Goal: Information Seeking & Learning: Learn about a topic

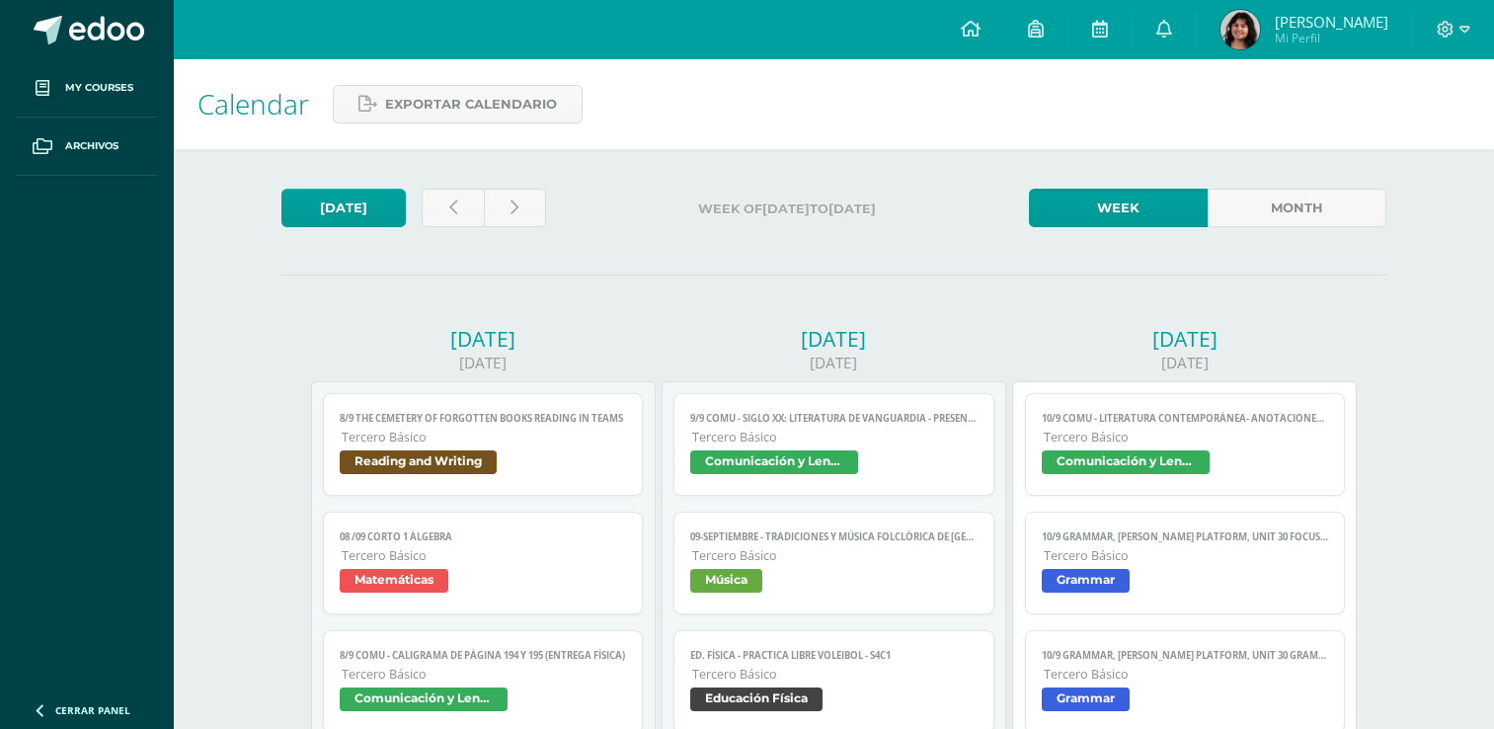
scroll to position [99, 0]
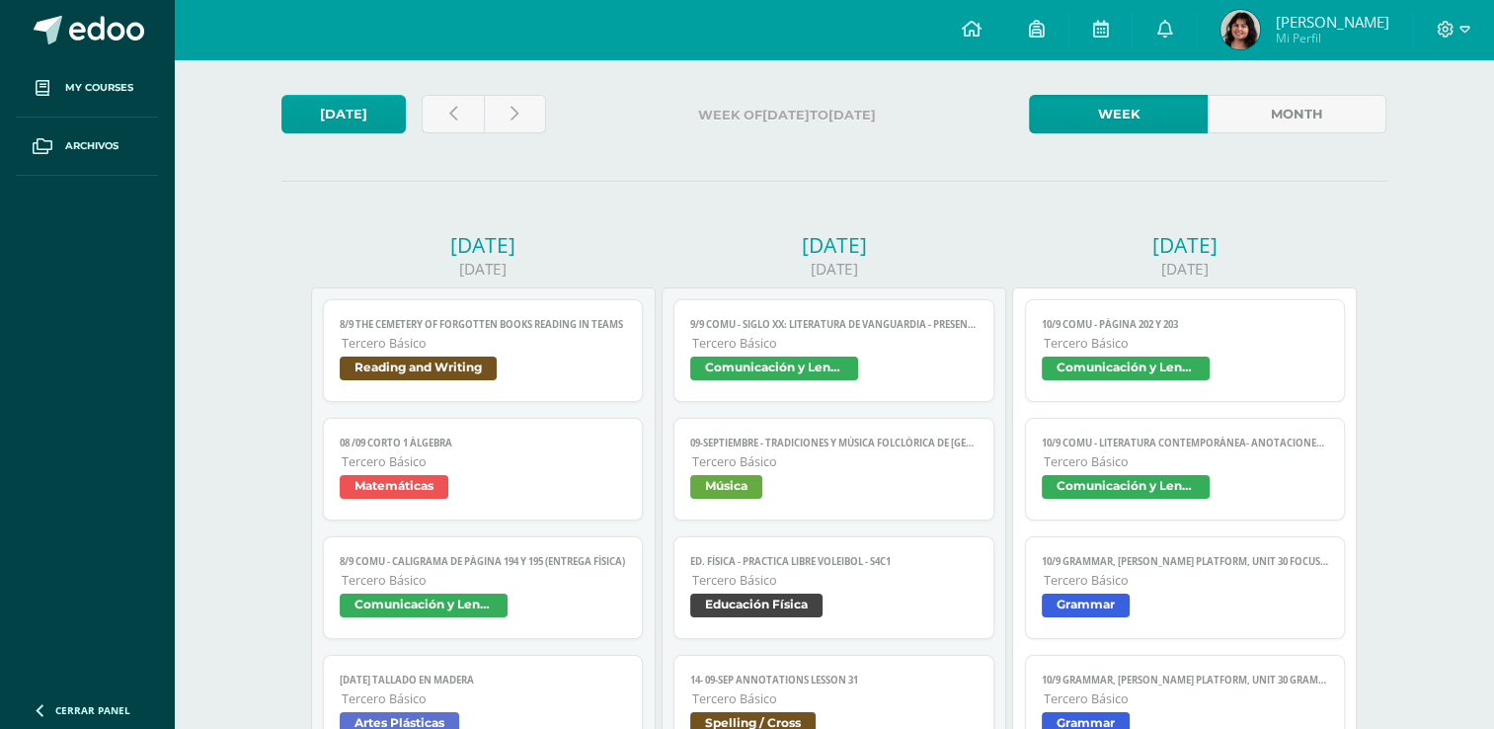
scroll to position [83, 0]
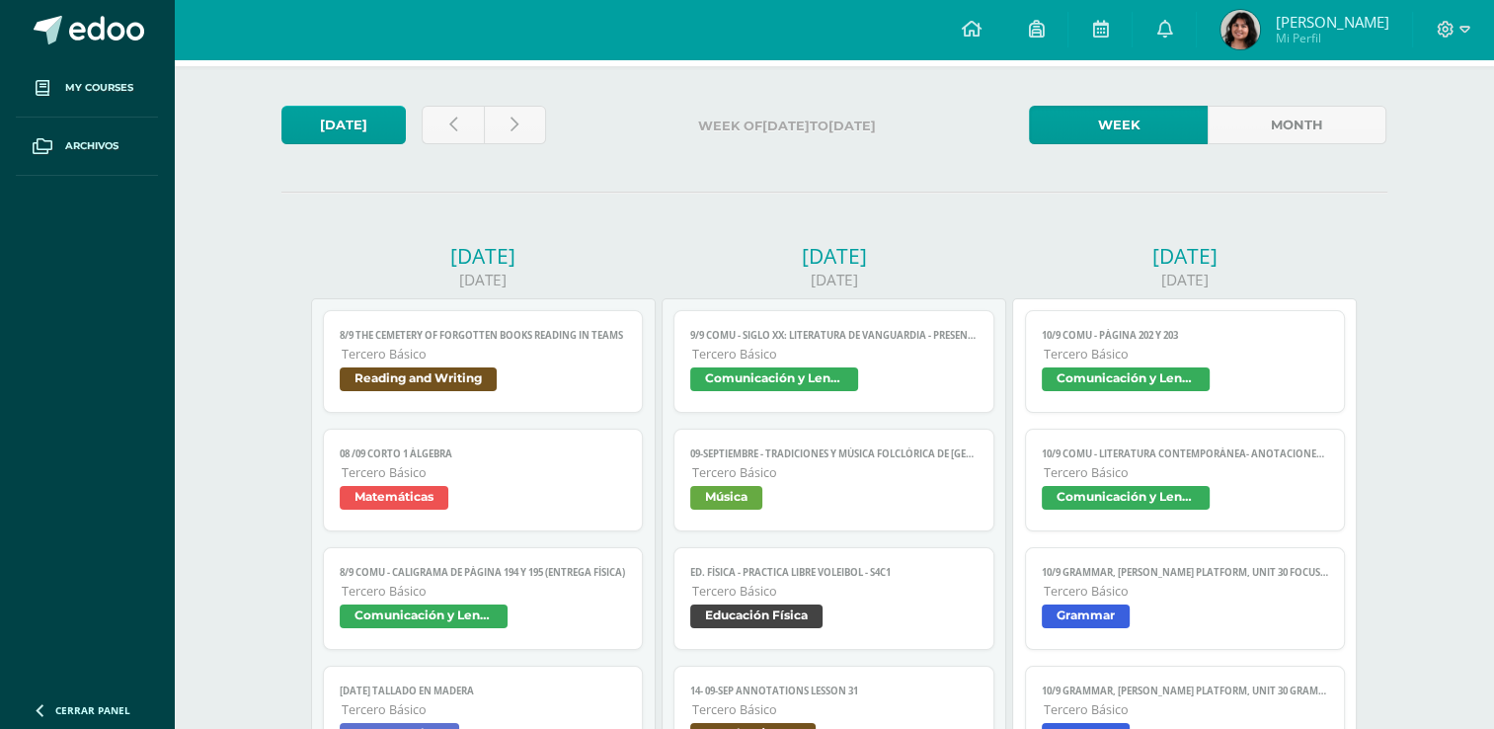
click at [1116, 374] on span "Comunicación y Lenguaje" at bounding box center [1126, 379] width 168 height 24
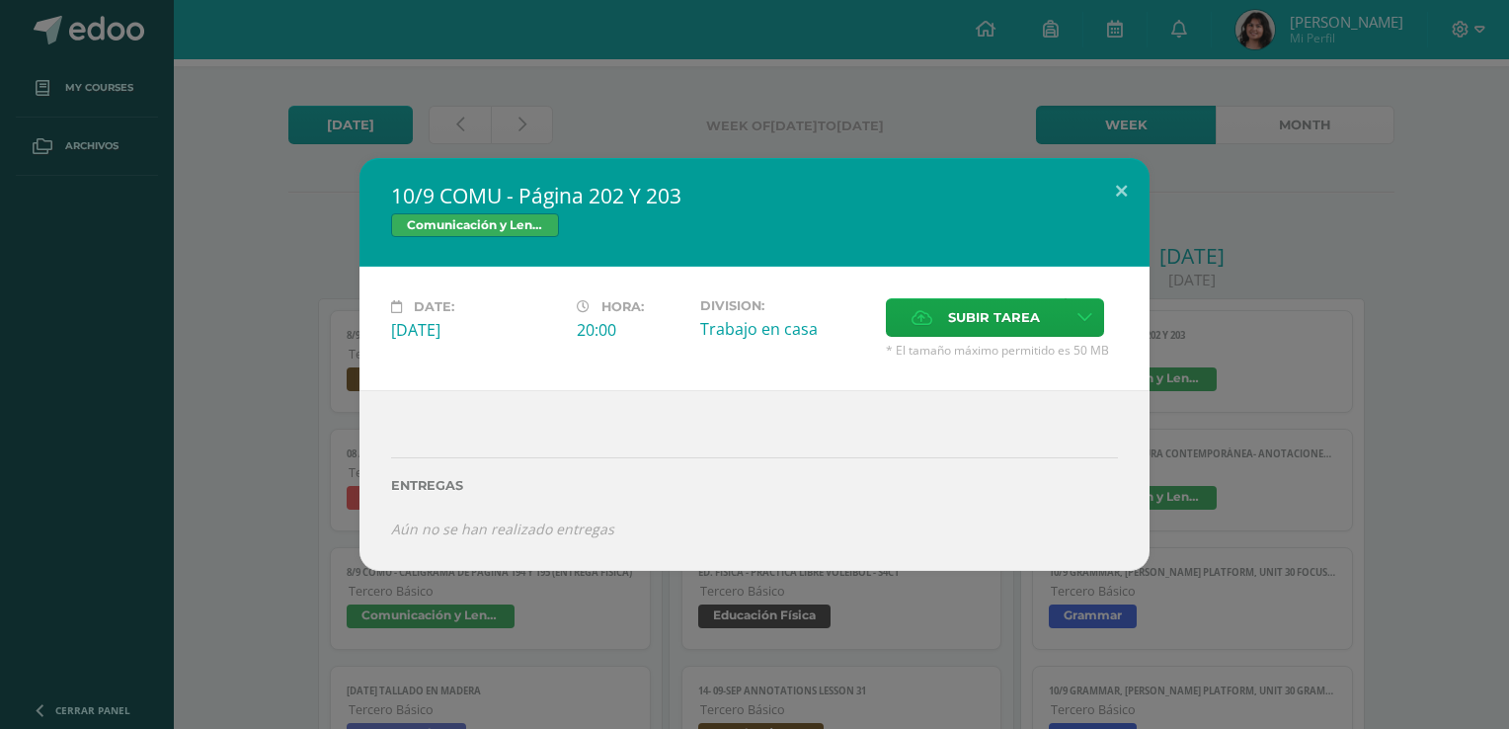
click at [1336, 286] on div "10/9 COMU - Página 202 Y 203 Comunicación y Lenguaje Date: Wednesday 10 de Sept…" at bounding box center [754, 364] width 1493 height 413
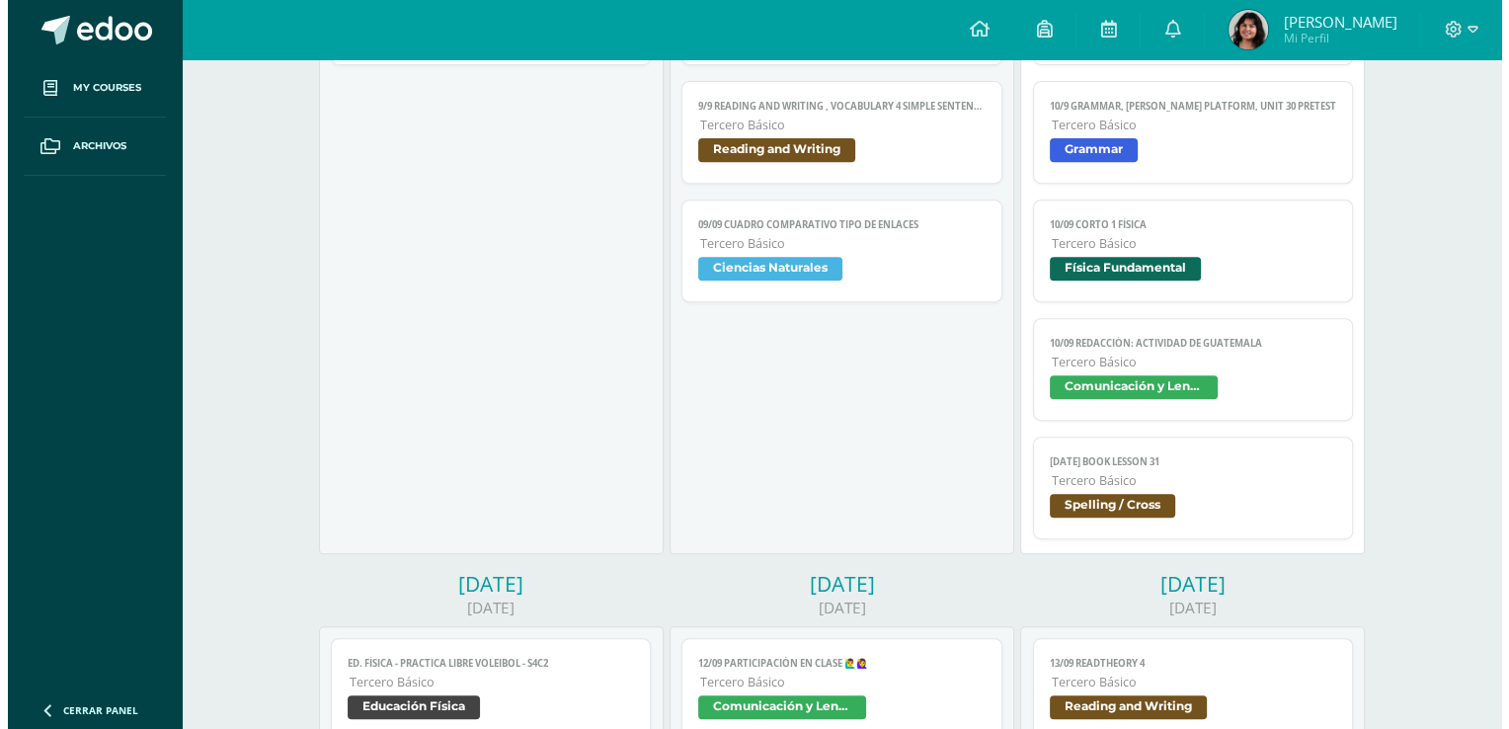
scroll to position [791, 0]
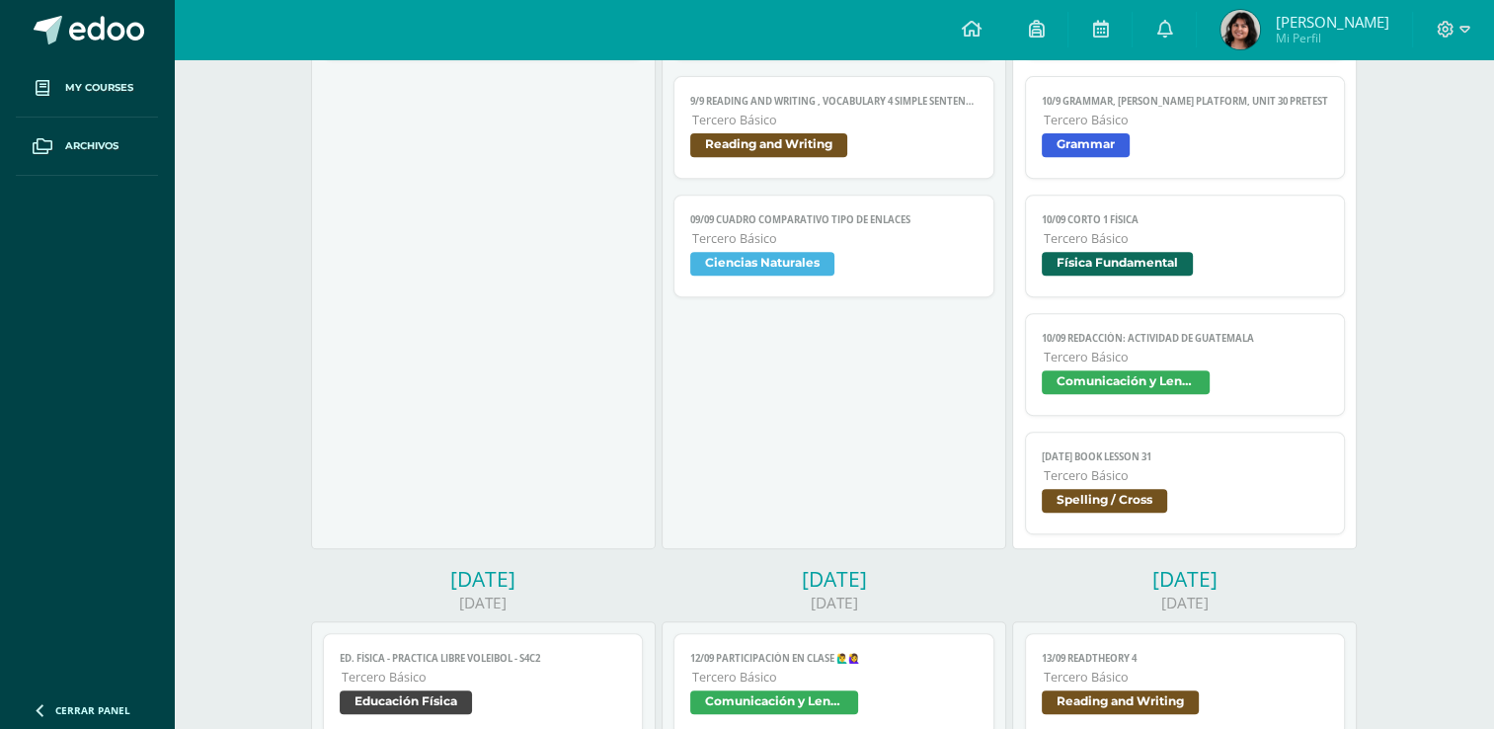
click at [1237, 496] on span "Spelling / Cross" at bounding box center [1185, 503] width 287 height 29
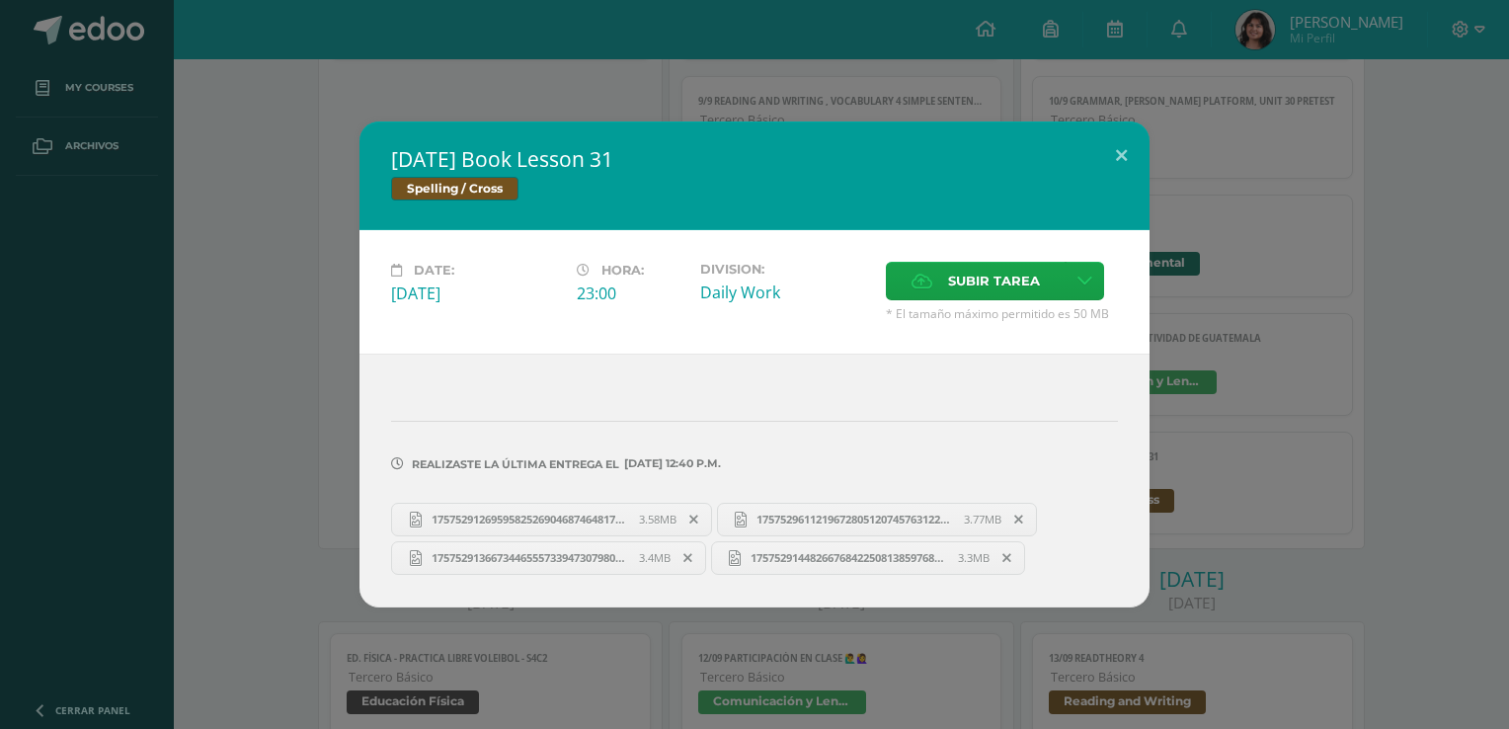
click at [1363, 444] on div "10 sep Book Lesson 31 Spelling / Cross Date: Wednesday 10 de September Hora: 23…" at bounding box center [754, 363] width 1493 height 485
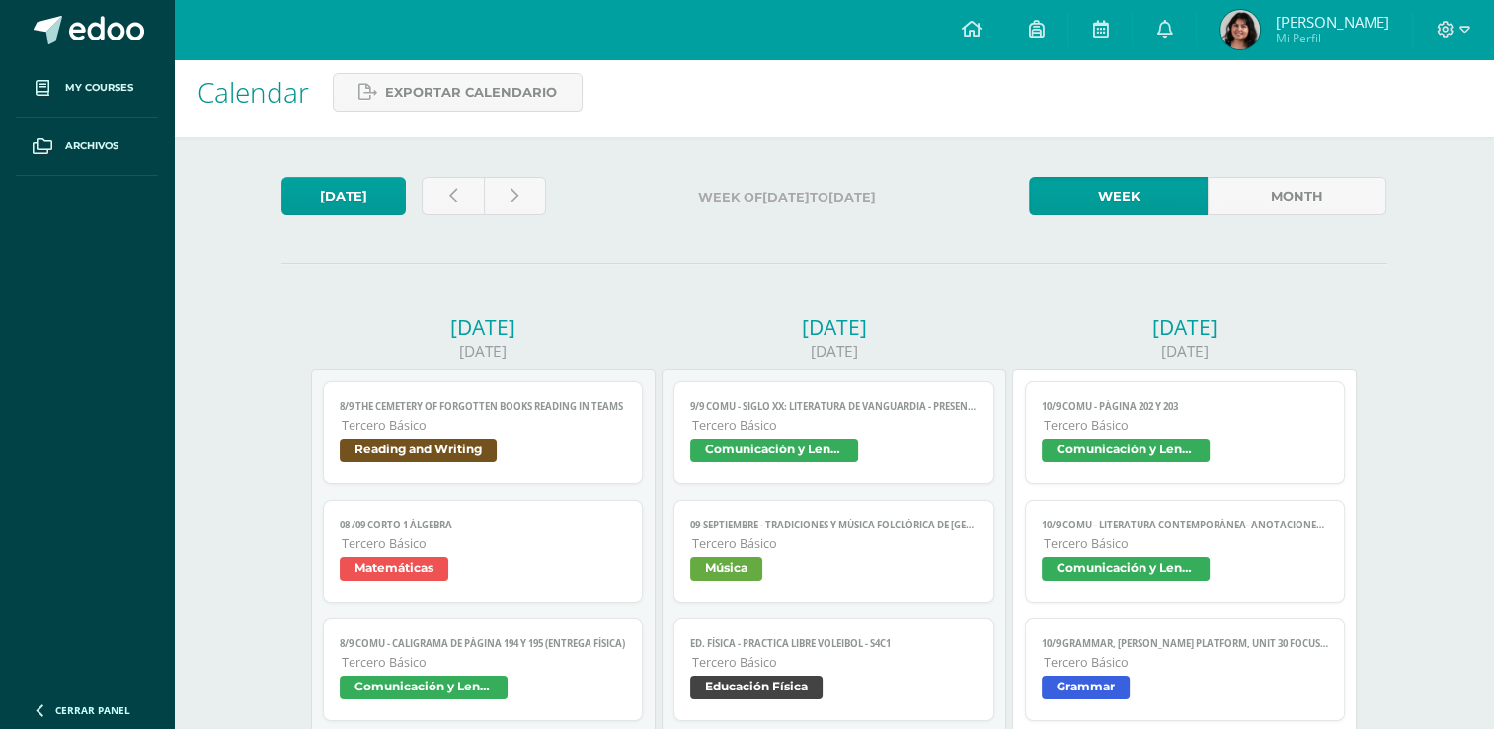
scroll to position [0, 0]
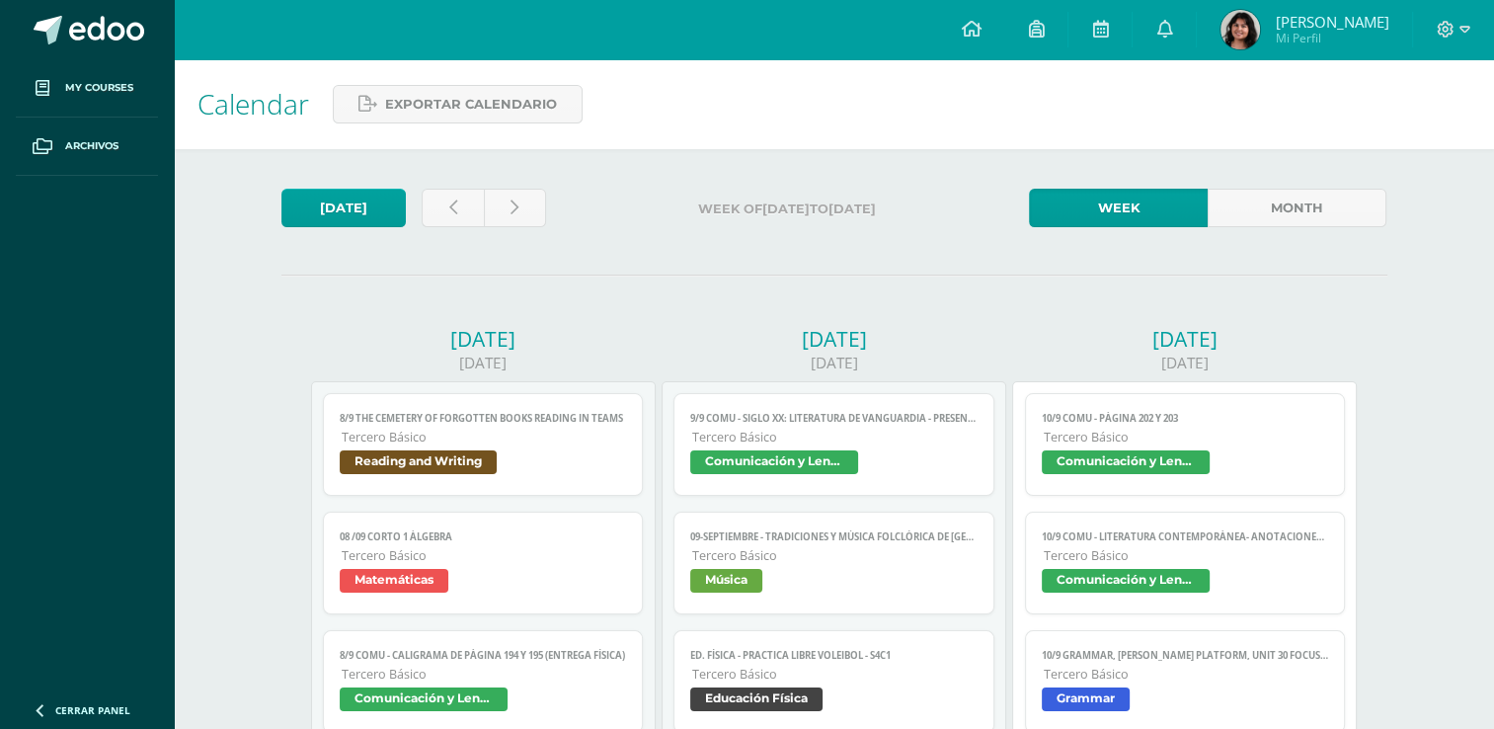
click at [1317, 525] on link "10/9 COMU - Literatura contemporánea- Anotaciones en el cuaderno. Tercero Básic…" at bounding box center [1185, 562] width 321 height 103
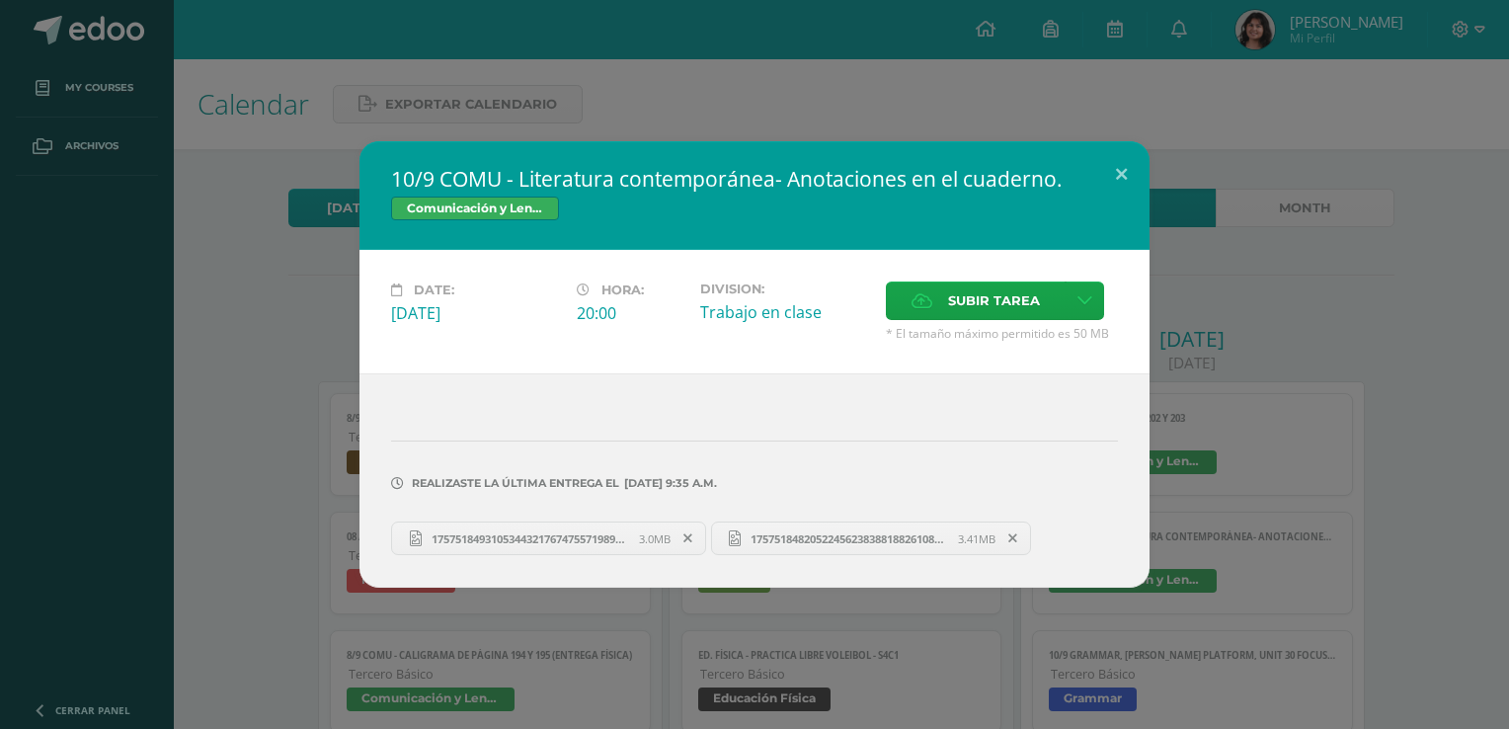
click at [1365, 485] on div "10/9 COMU - Literatura contemporánea- Anotaciones en el cuaderno. Comunicación …" at bounding box center [754, 364] width 1493 height 446
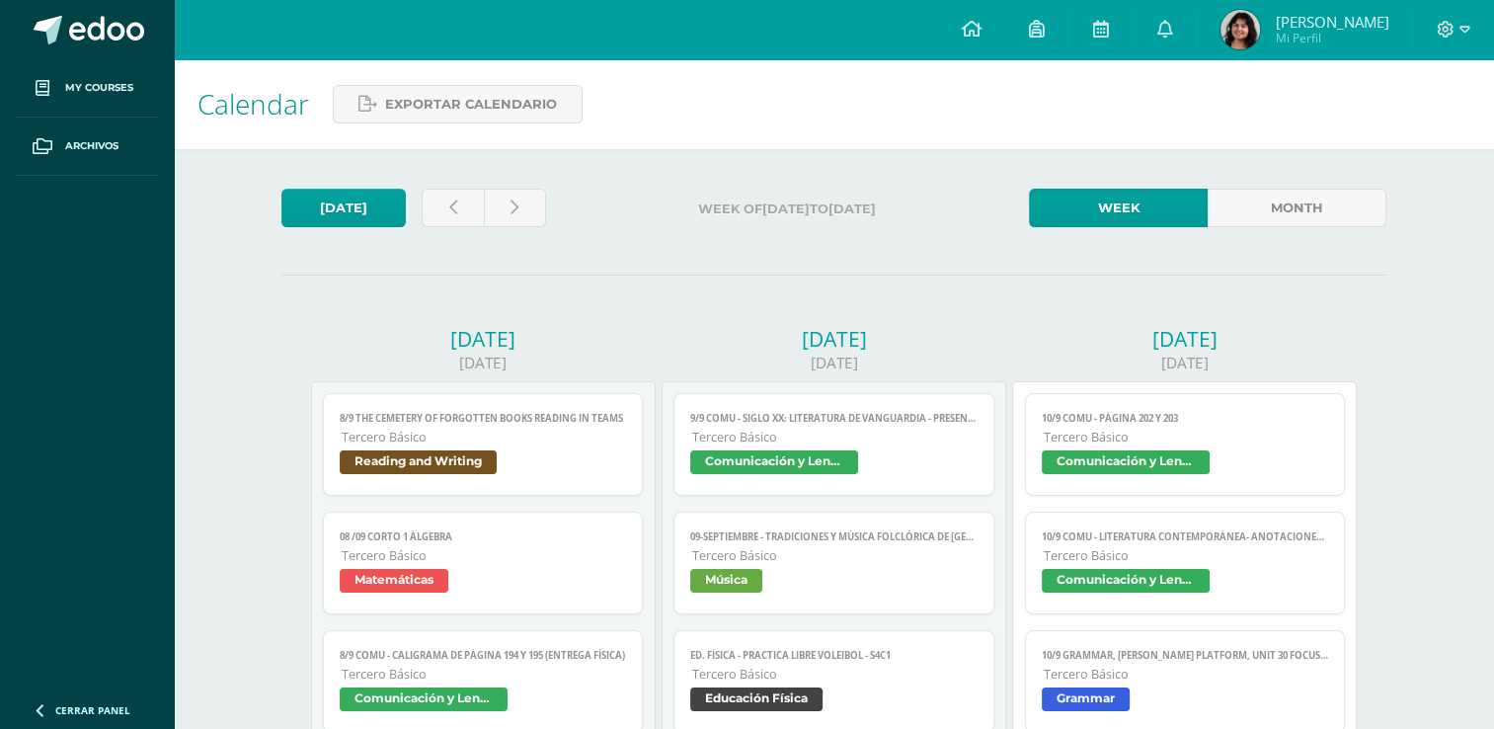
click at [1264, 486] on link "10/9 COMU - Página 202 Y 203 Tercero Básico Comunicación y Lenguaje" at bounding box center [1185, 444] width 321 height 103
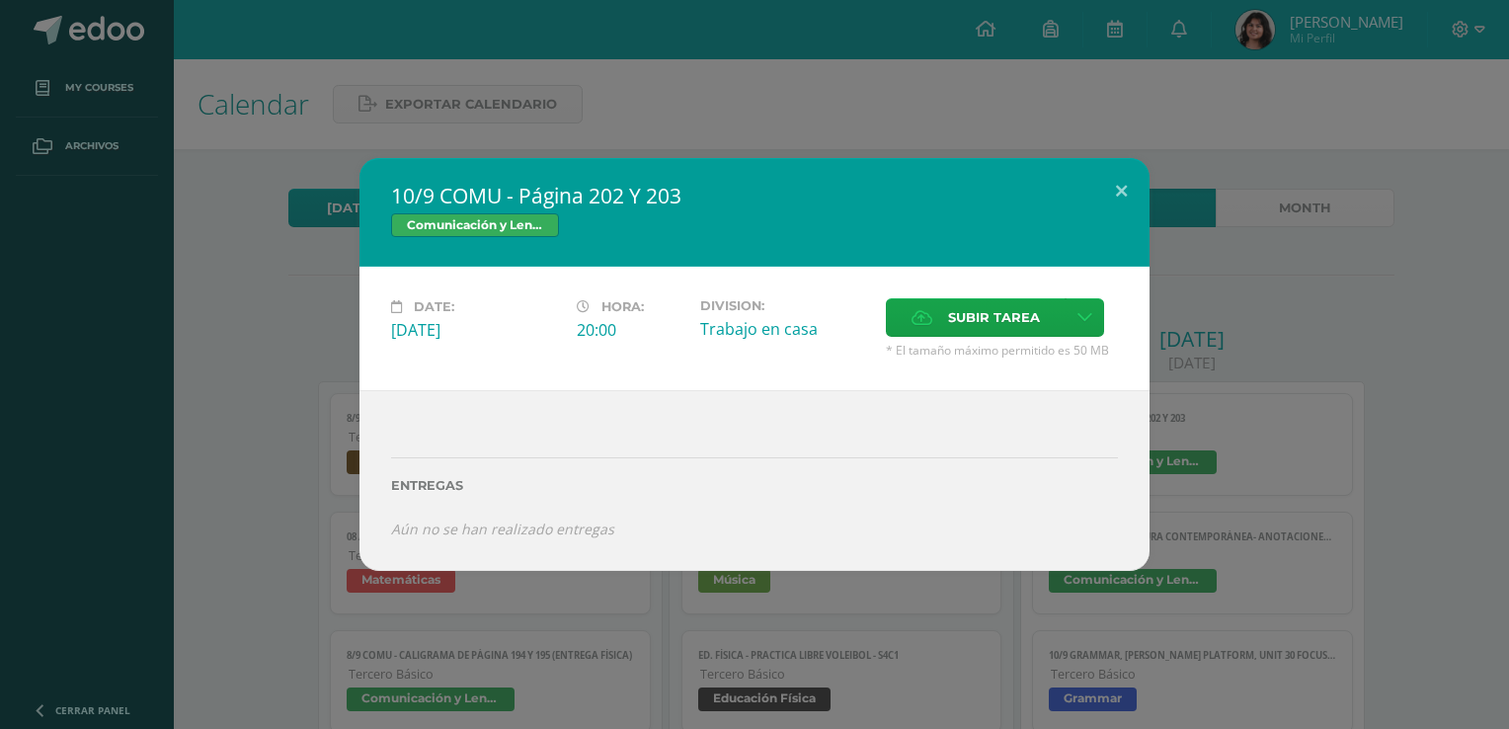
click at [1293, 390] on div "10/9 COMU - Página 202 Y 203 Comunicación y Lenguaje Date: Wednesday 10 de Sept…" at bounding box center [754, 364] width 1493 height 413
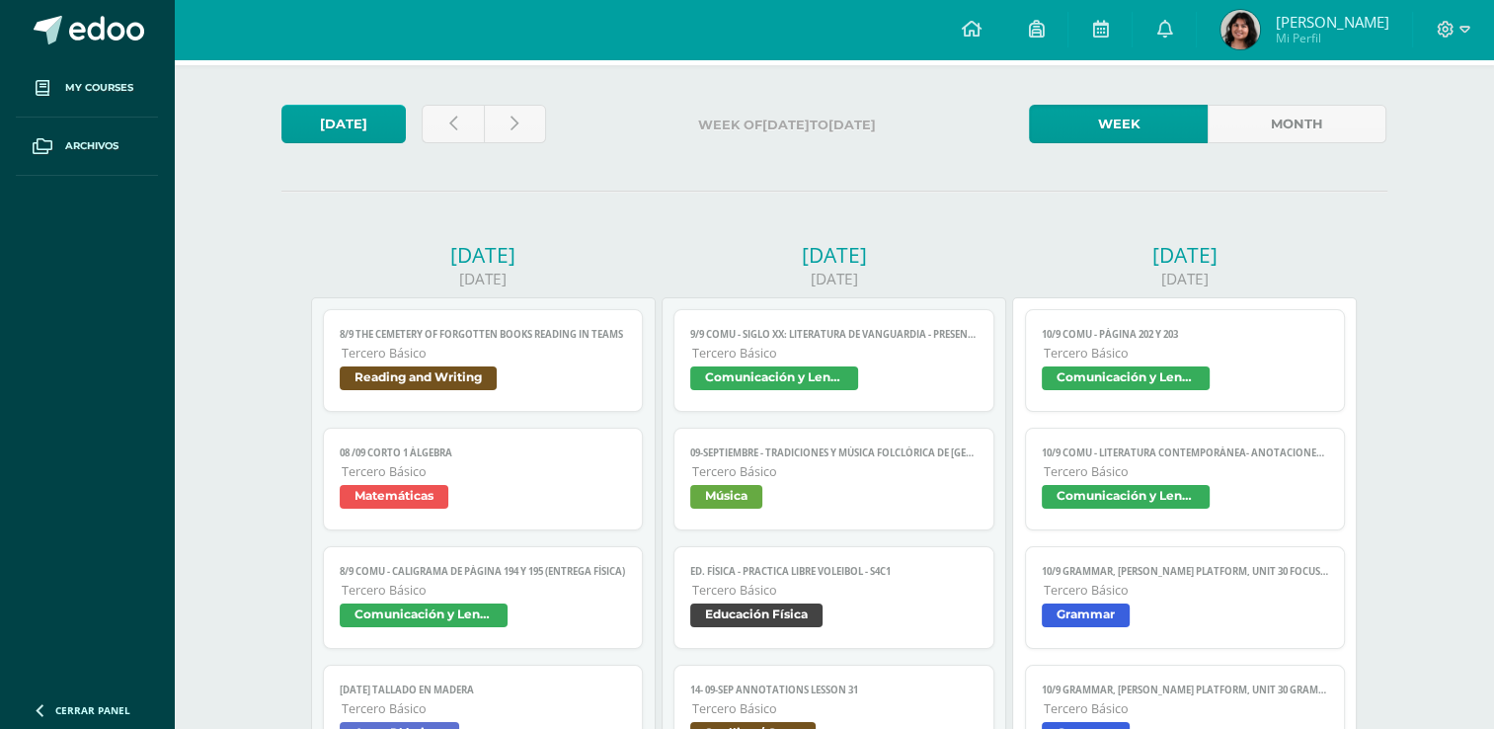
scroll to position [73, 0]
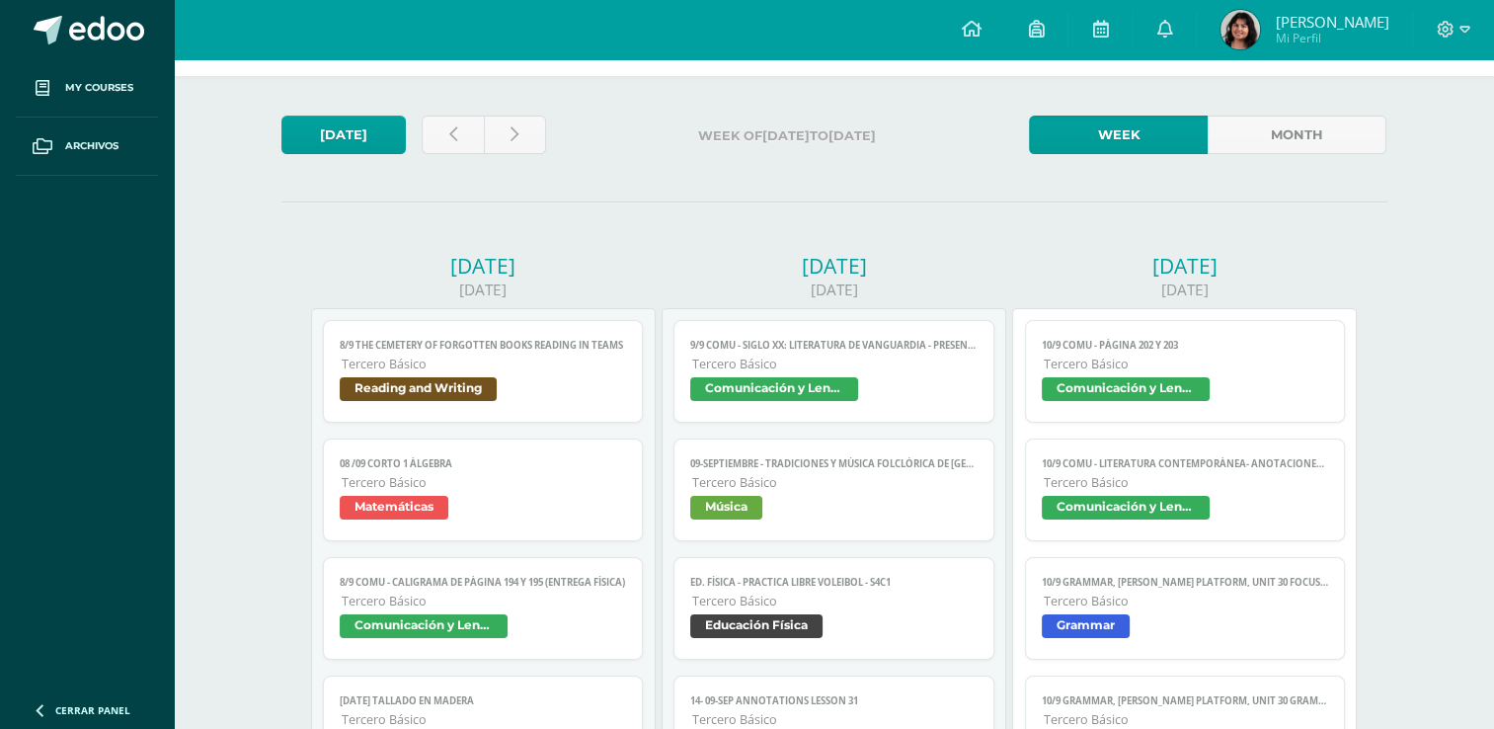
click at [1115, 331] on link "10/9 COMU - Página 202 Y 203 Tercero Básico Comunicación y Lenguaje" at bounding box center [1185, 371] width 321 height 103
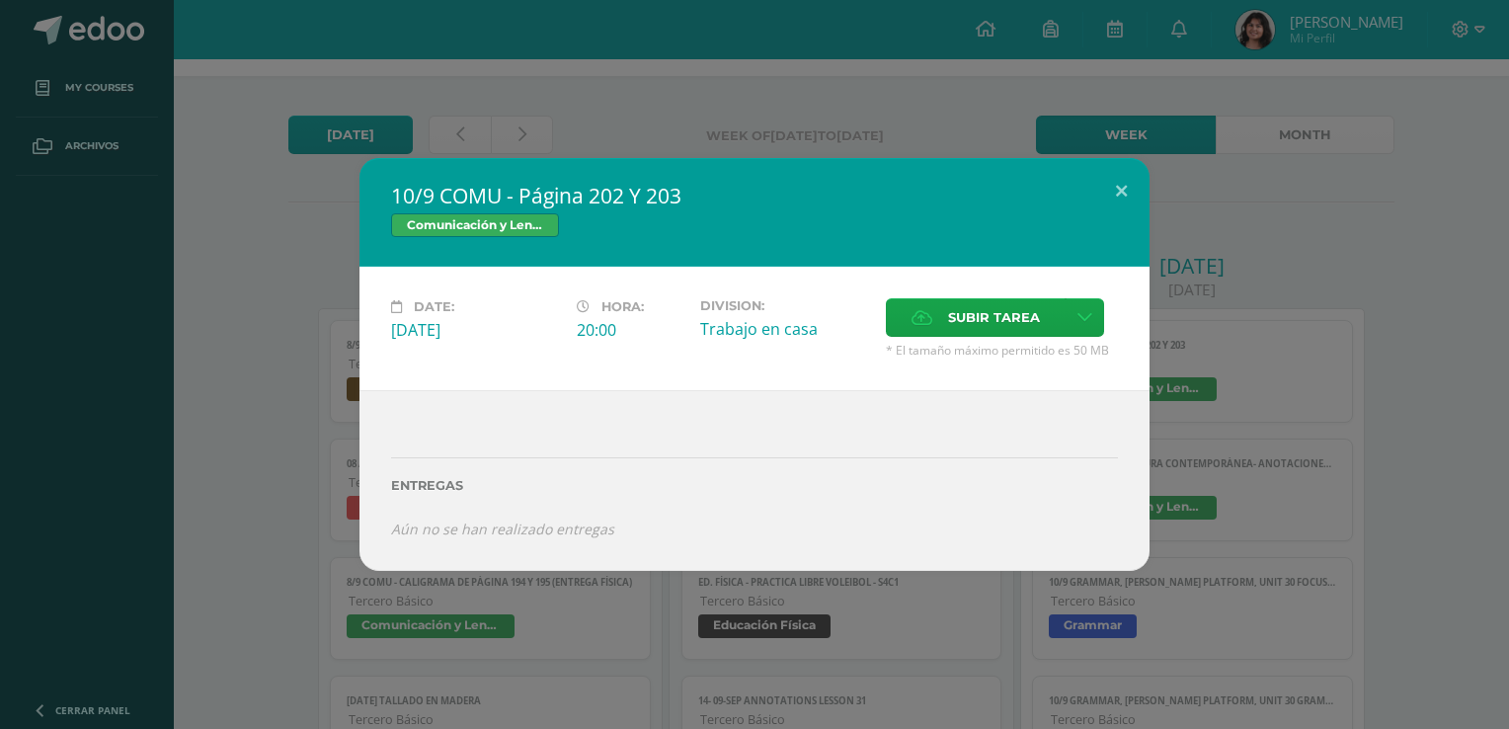
click at [731, 97] on div "10/9 COMU - Página 202 Y 203 Comunicación y Lenguaje Date: Wednesday 10 de Sept…" at bounding box center [754, 364] width 1509 height 729
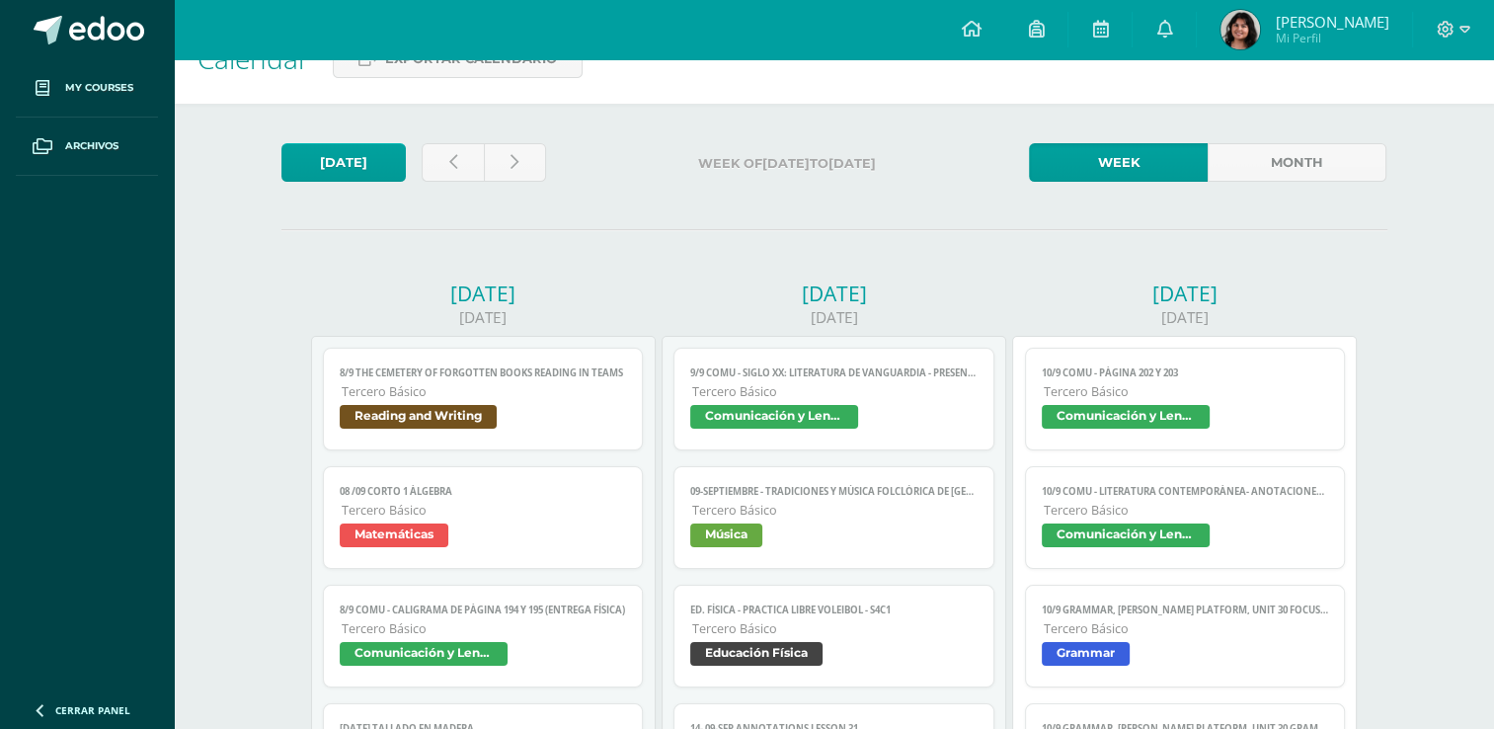
scroll to position [0, 0]
